Goal: Task Accomplishment & Management: Manage account settings

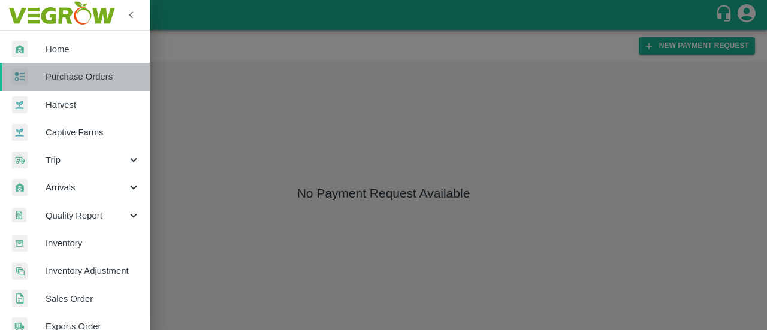
drag, startPoint x: 0, startPoint y: 0, endPoint x: 77, endPoint y: 75, distance: 107.7
click at [77, 75] on span "Purchase Orders" at bounding box center [93, 76] width 95 height 13
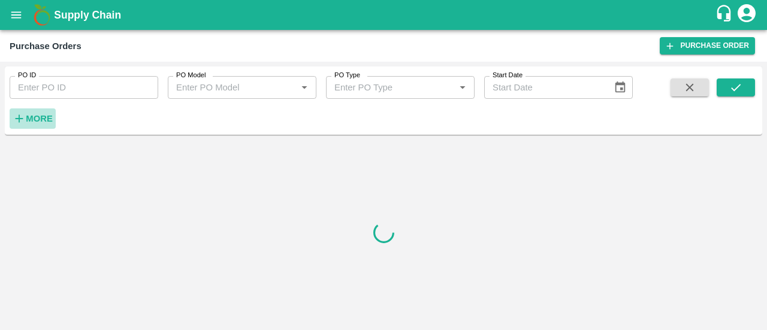
click at [29, 119] on strong "More" at bounding box center [39, 119] width 27 height 10
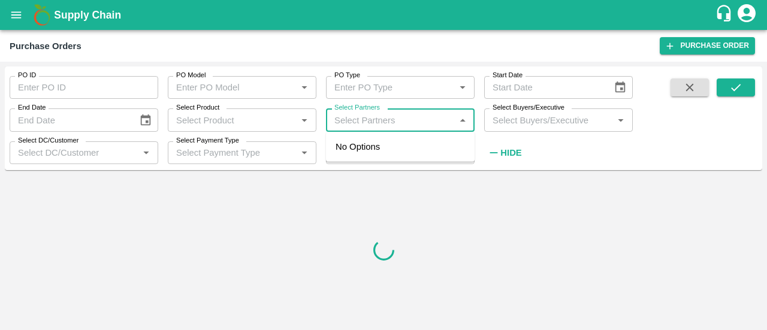
click at [361, 124] on input "Select Partners" at bounding box center [391, 120] width 122 height 16
paste input "9418041832"
type input "9418041832"
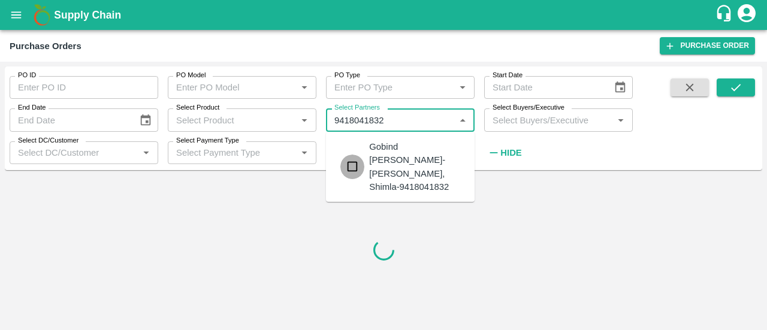
click at [349, 171] on input "checkbox" at bounding box center [353, 167] width 24 height 24
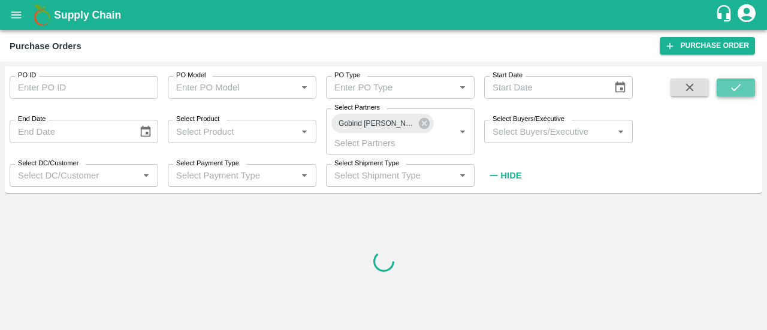
click at [739, 91] on icon "submit" at bounding box center [736, 87] width 13 height 13
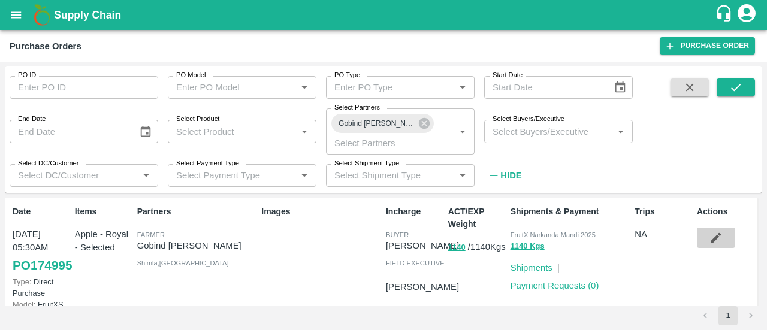
click at [711, 236] on icon "button" at bounding box center [716, 237] width 13 height 13
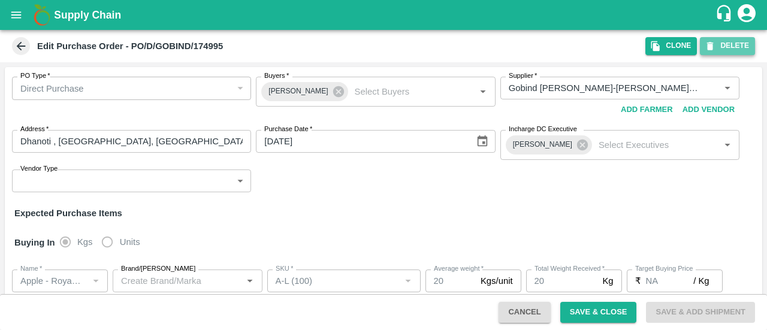
click at [724, 42] on button "DELETE" at bounding box center [727, 45] width 55 height 17
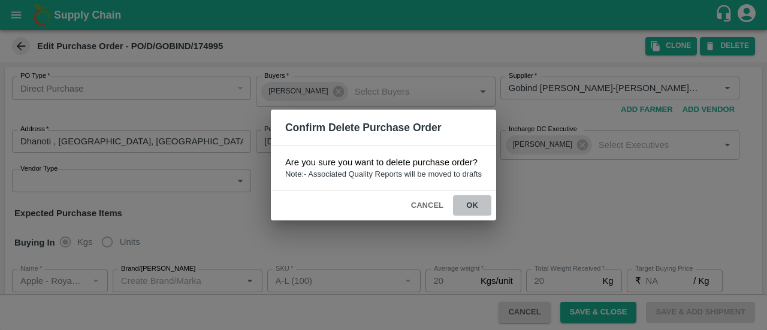
click at [471, 200] on button "ok" at bounding box center [472, 205] width 38 height 21
